Goal: Check status: Check status

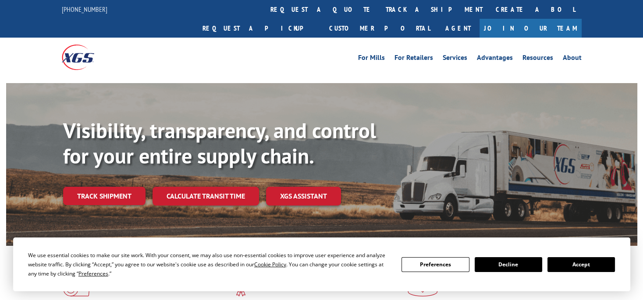
click at [86, 187] on link "Track shipment" at bounding box center [104, 196] width 82 height 18
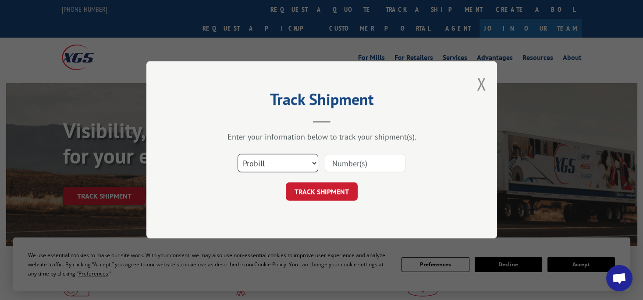
click at [268, 171] on select "Select category... Probill BOL PO" at bounding box center [277, 164] width 81 height 18
select select "po"
click at [237, 155] on select "Select category... Probill BOL PO" at bounding box center [277, 164] width 81 height 18
click at [343, 163] on input at bounding box center [365, 164] width 81 height 18
paste input "294629388"
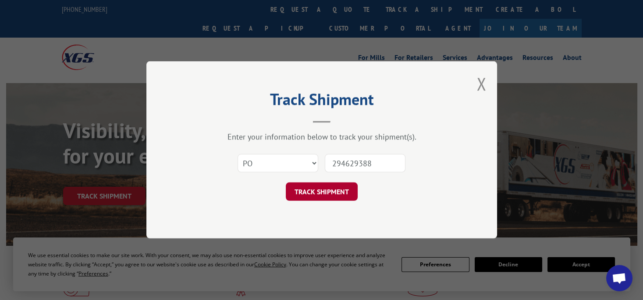
type input "294629388"
click at [350, 198] on button "TRACK SHIPMENT" at bounding box center [322, 192] width 72 height 18
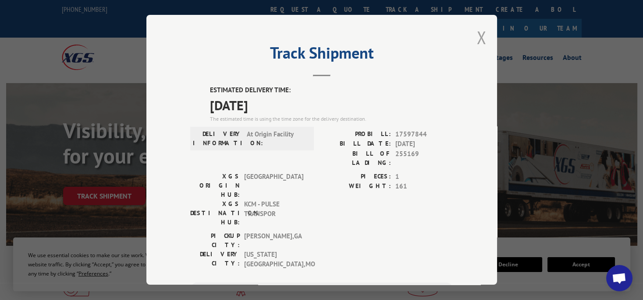
click at [476, 37] on button "Close modal" at bounding box center [481, 37] width 10 height 23
